Goal: Transaction & Acquisition: Download file/media

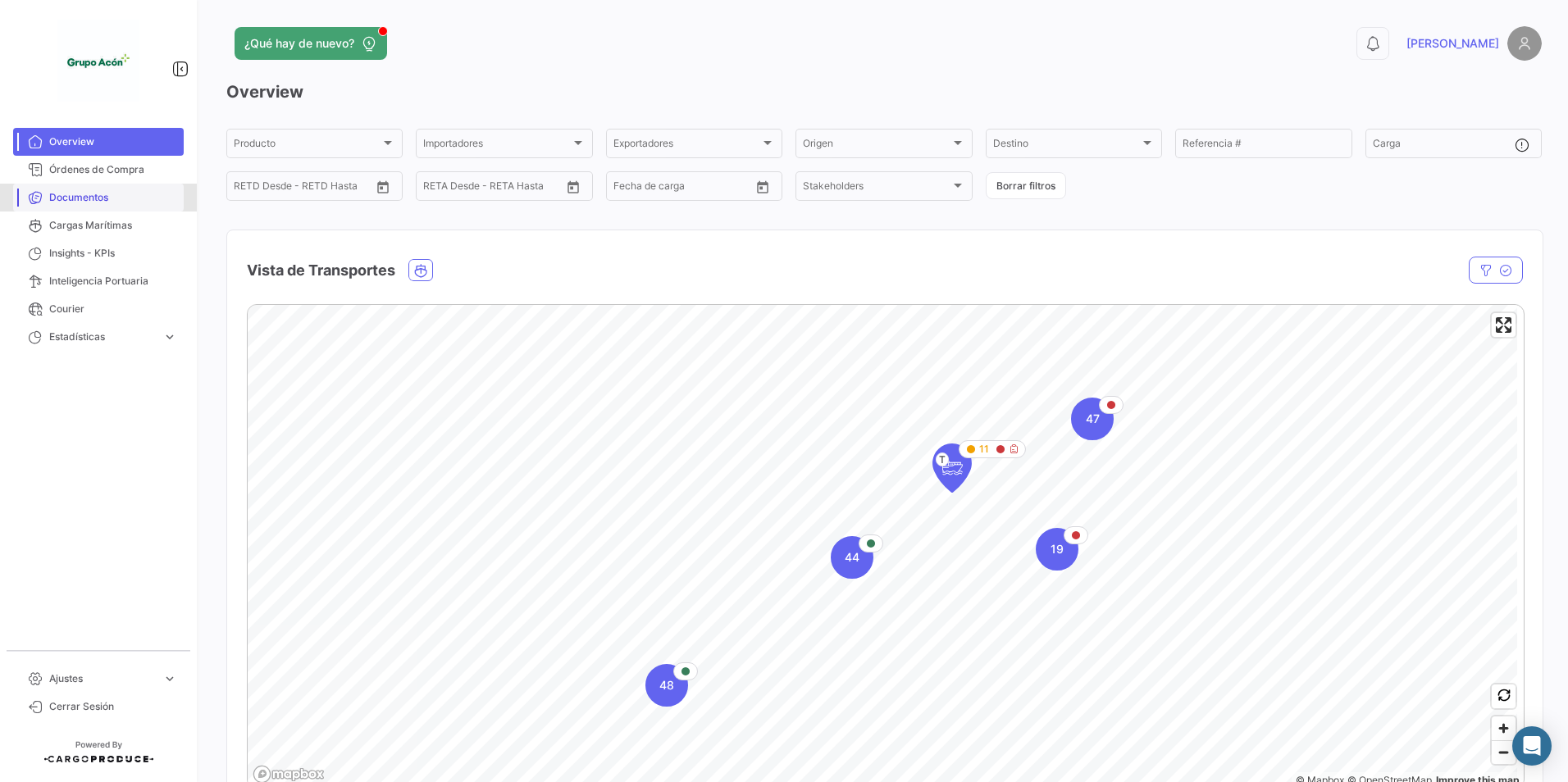
click at [85, 190] on link "Documentos" at bounding box center [98, 197] width 171 height 28
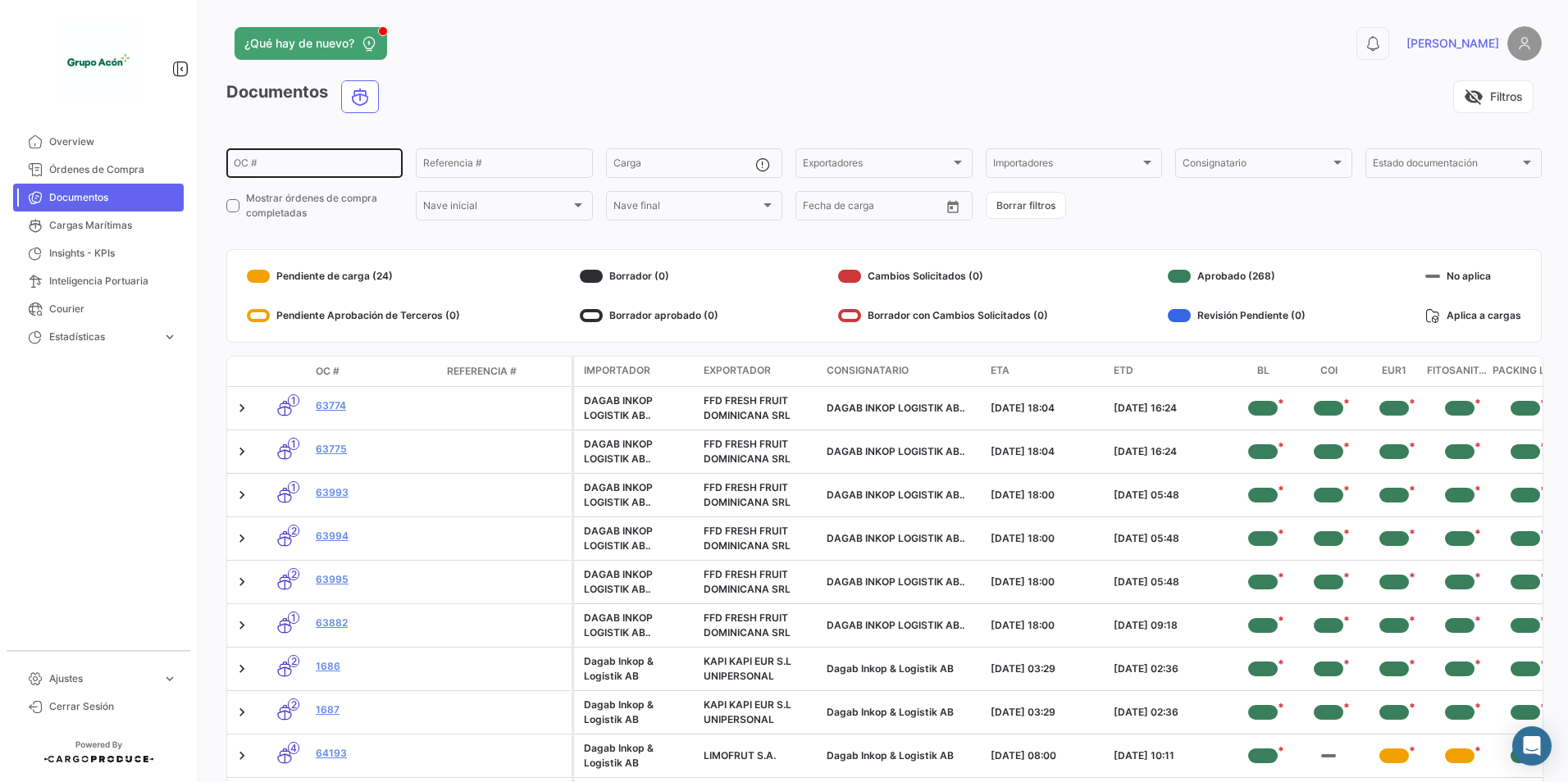
click at [288, 166] on input "OC #" at bounding box center [314, 166] width 162 height 12
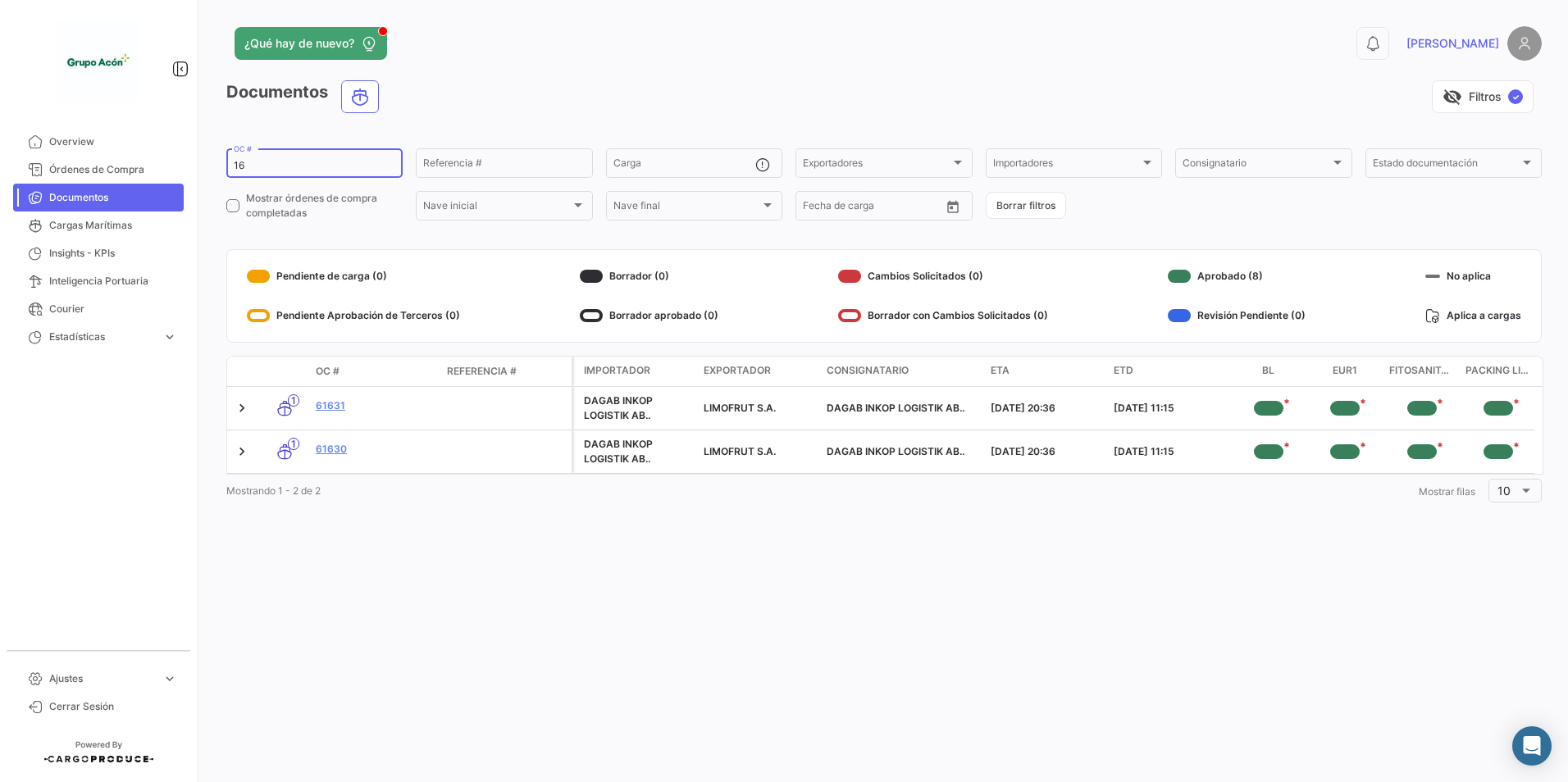
type input "1"
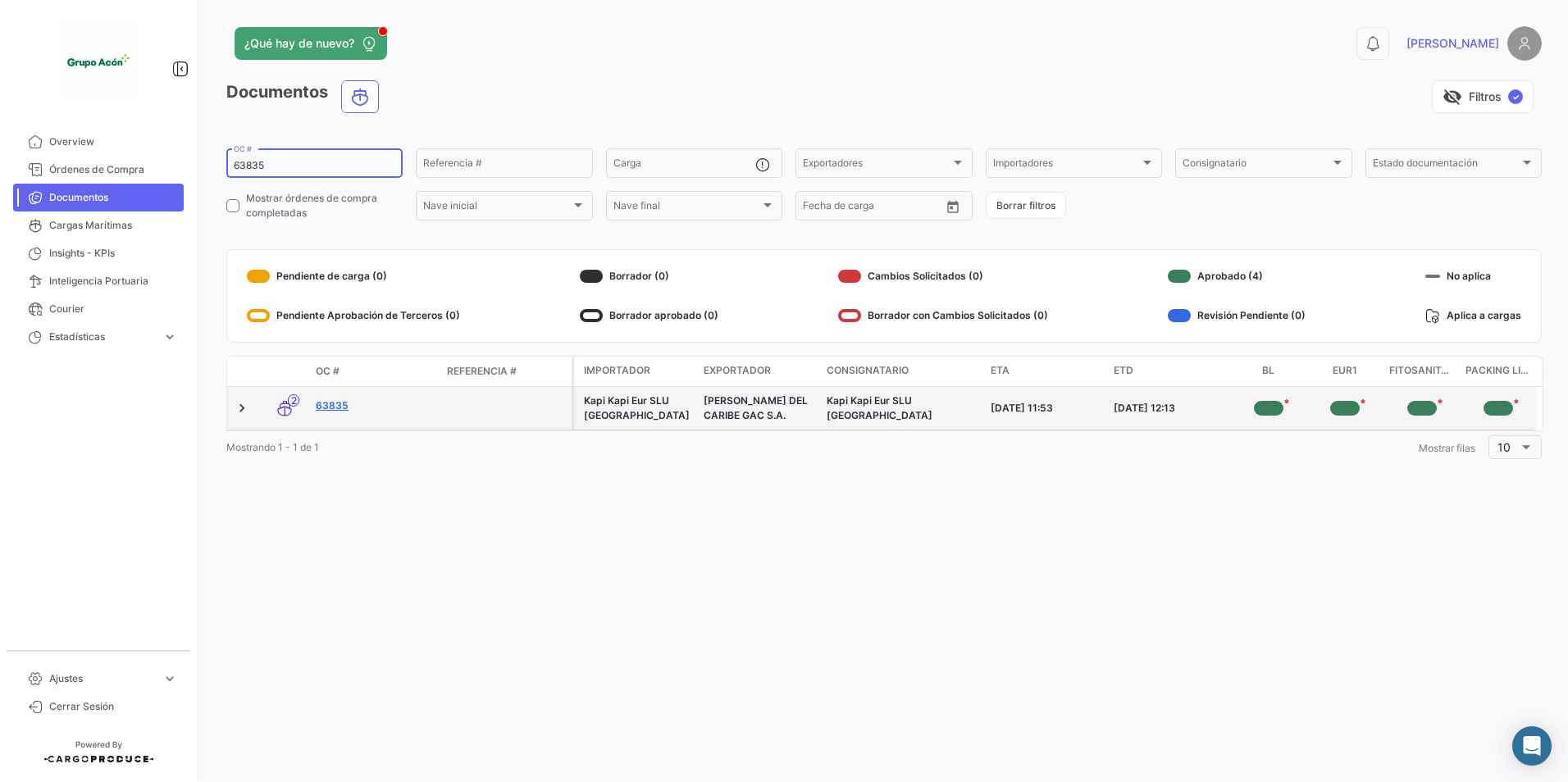
type input "63835"
click at [326, 408] on link "63835" at bounding box center [375, 406] width 118 height 15
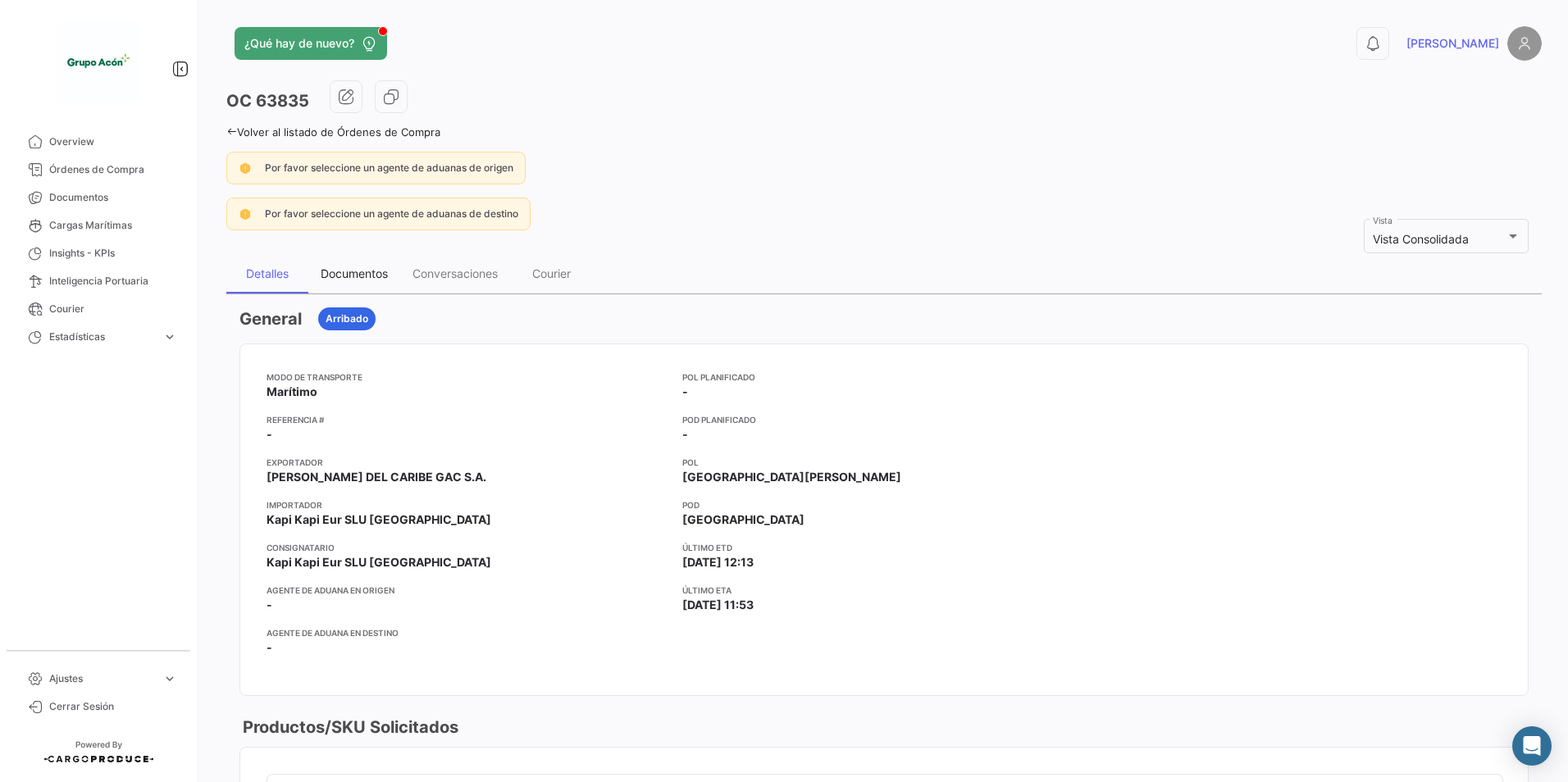
click at [366, 274] on div "Documentos" at bounding box center [353, 273] width 67 height 14
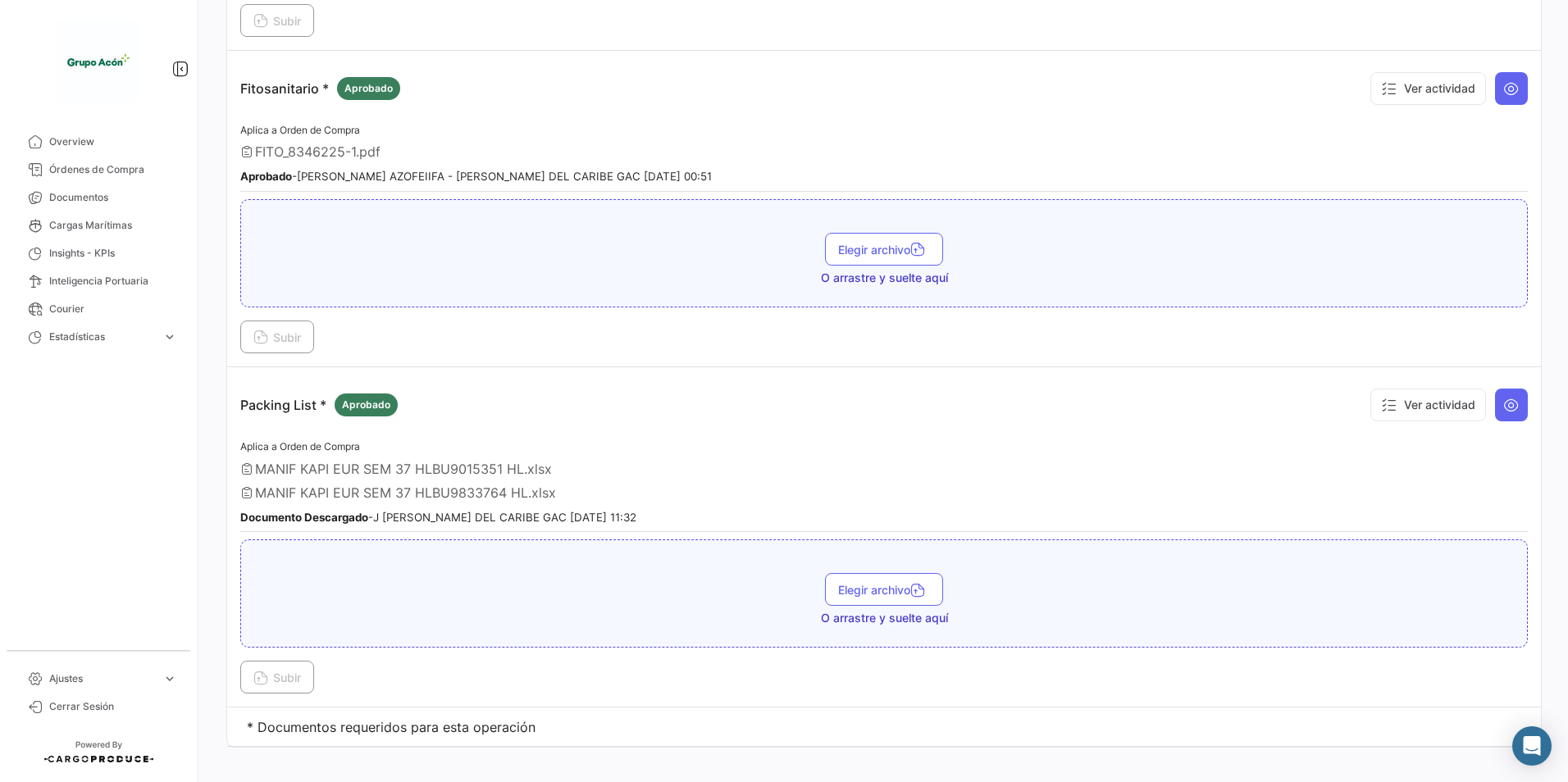
scroll to position [1002, 0]
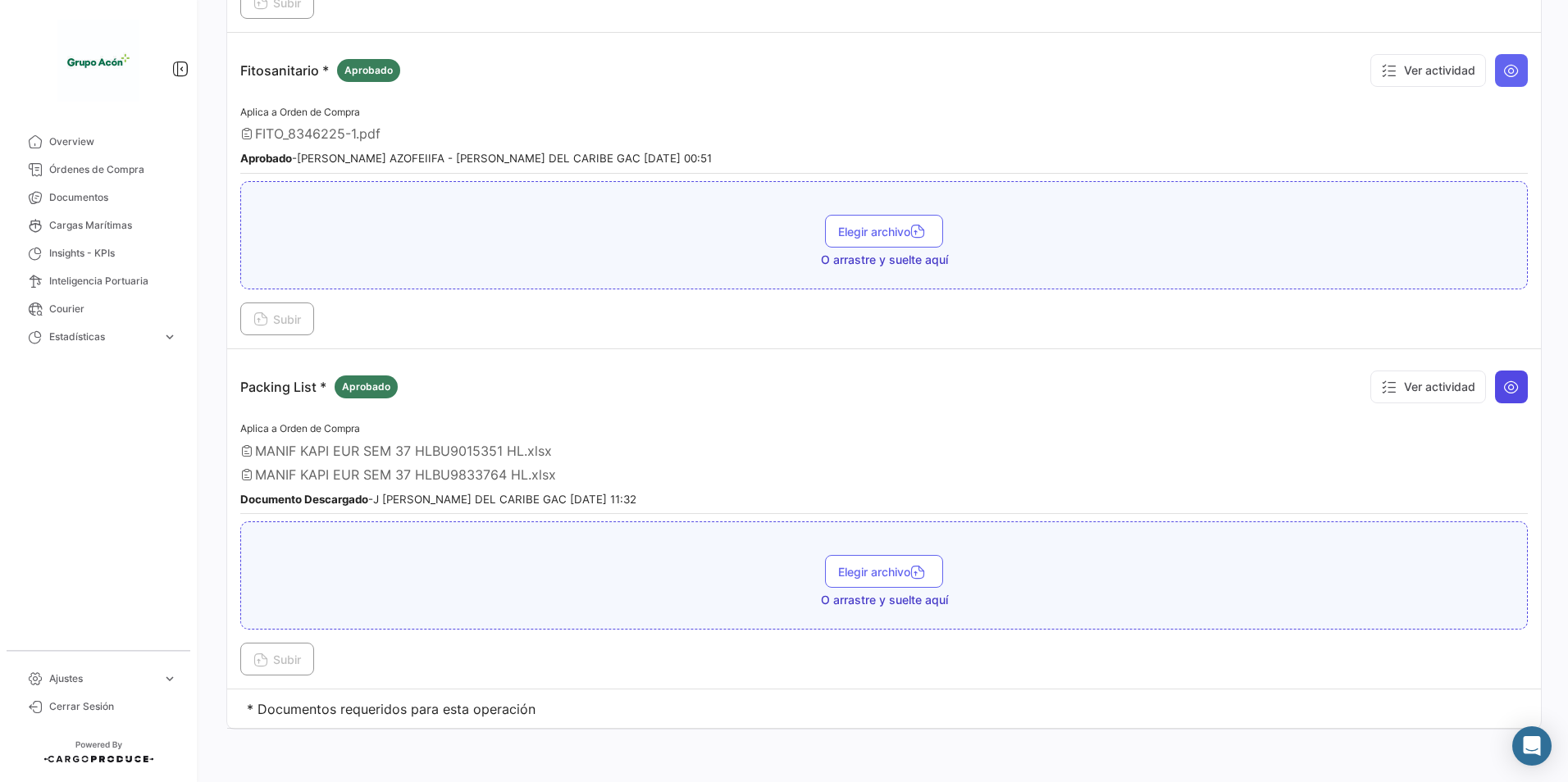
click at [1509, 382] on icon at bounding box center [1511, 387] width 16 height 16
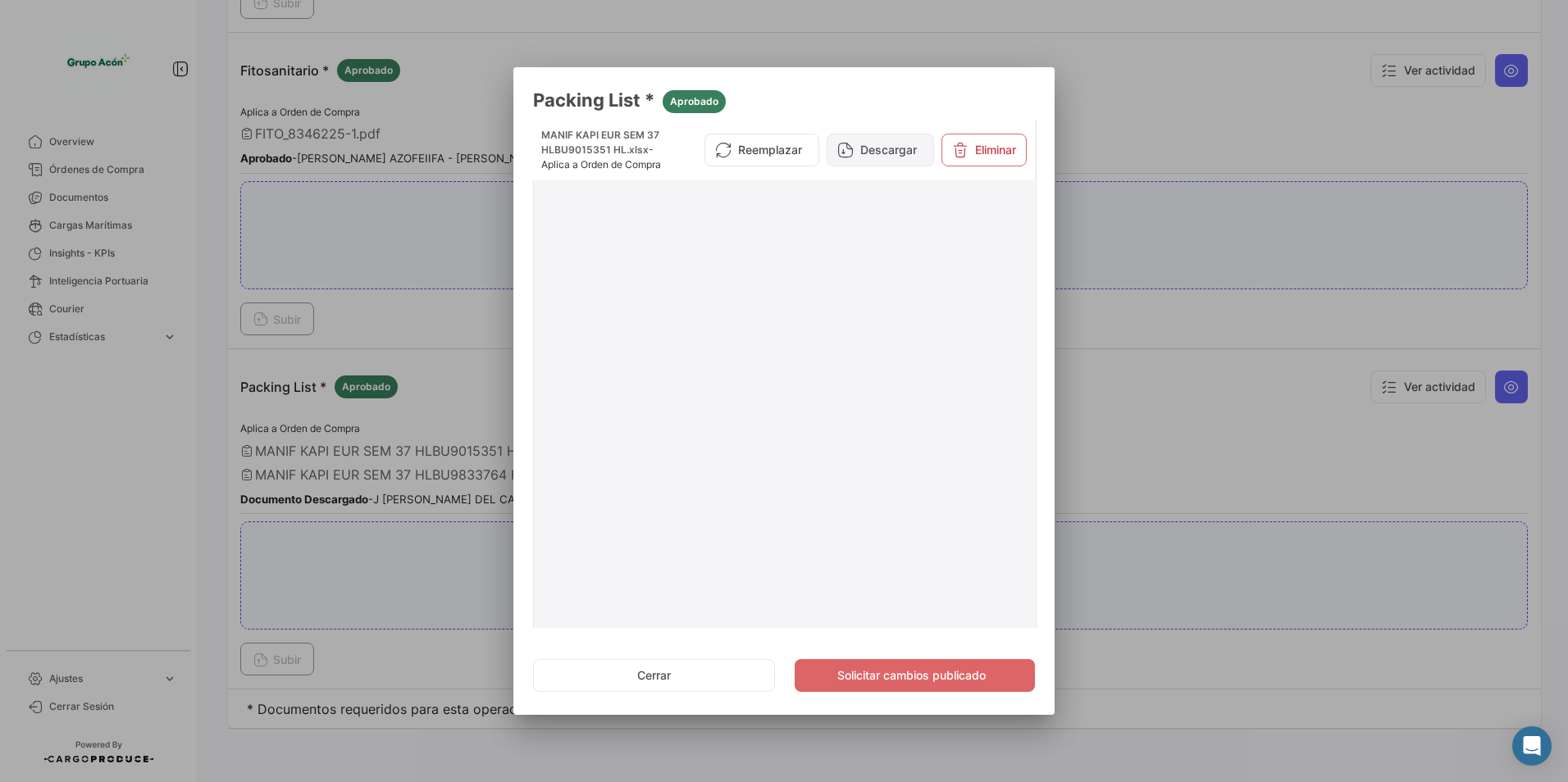
click at [888, 154] on button "Descargar" at bounding box center [881, 150] width 108 height 33
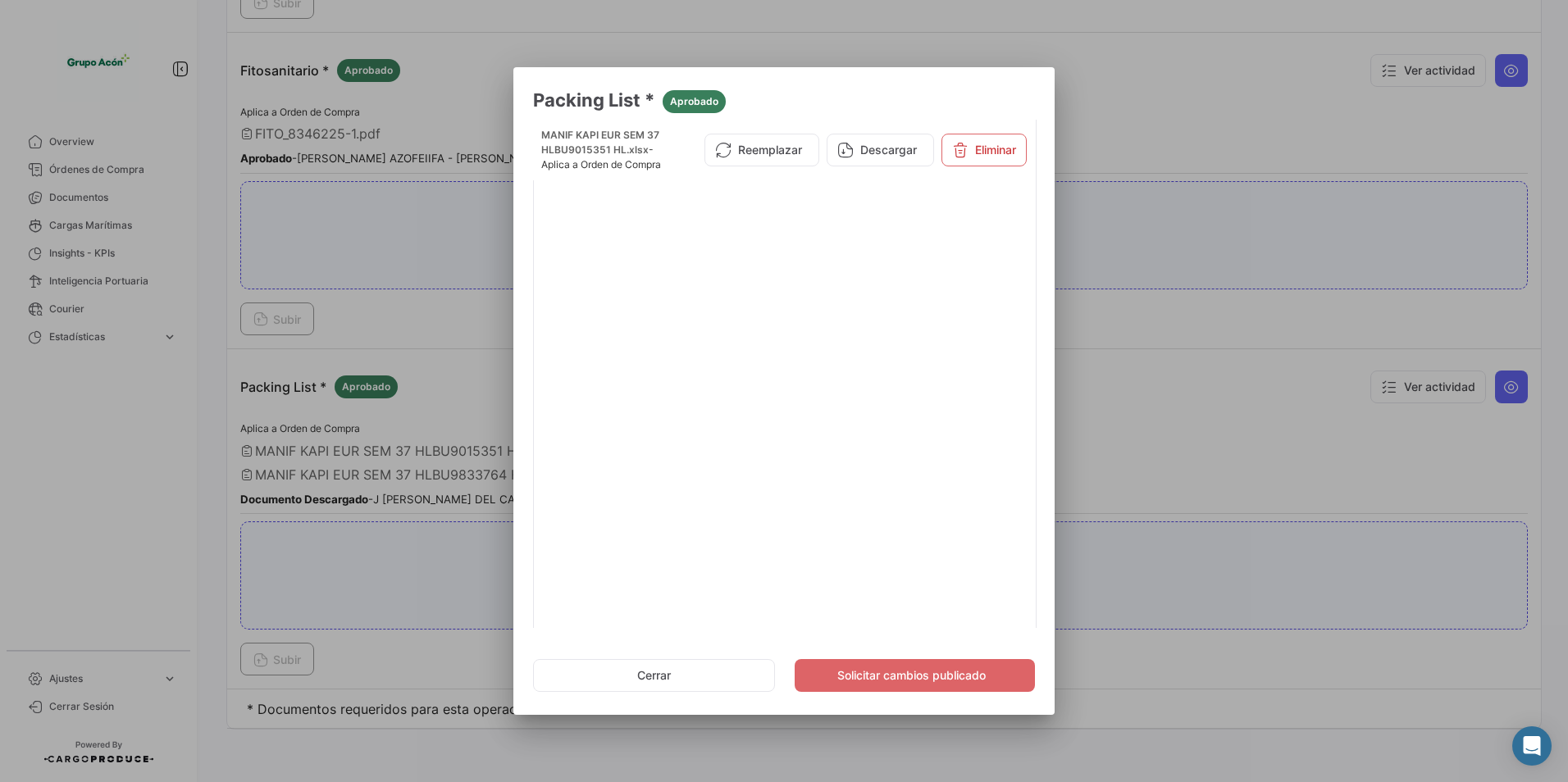
click at [1192, 459] on div at bounding box center [784, 391] width 1568 height 782
